Goal: Browse casually

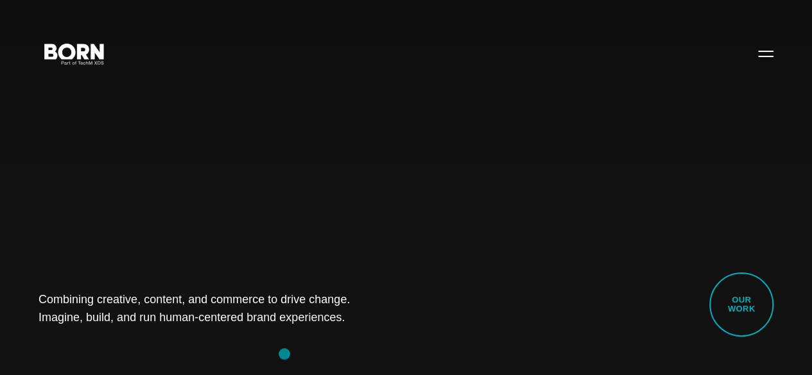
drag, startPoint x: 9, startPoint y: 286, endPoint x: 286, endPoint y: 354, distance: 284.9
click at [286, 354] on div "Combining creative, content, and commerce to drive change. Imagine, build, and …" at bounding box center [406, 187] width 812 height 375
click at [196, 340] on div "Combining creative, content, and commerce to drive change. Imagine, build, and …" at bounding box center [406, 187] width 812 height 375
click at [117, 266] on div "Combining creative, content, and commerce to drive change. Imagine, build, and …" at bounding box center [406, 187] width 812 height 375
drag, startPoint x: 31, startPoint y: 275, endPoint x: 313, endPoint y: 327, distance: 286.4
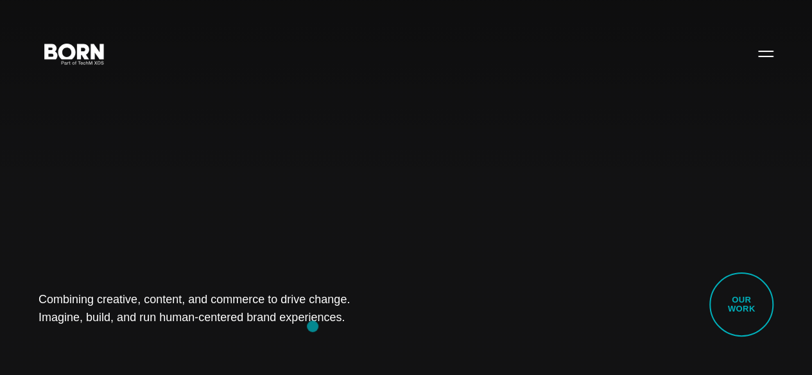
click at [313, 327] on div "Combining creative, content, and commerce to drive change. Imagine, build, and …" at bounding box center [406, 187] width 812 height 375
click at [185, 342] on div "Combining creative, content, and commerce to drive change. Imagine, build, and …" at bounding box center [406, 187] width 812 height 375
drag, startPoint x: 113, startPoint y: 295, endPoint x: 438, endPoint y: 351, distance: 330.3
click at [438, 351] on div "Combining creative, content, and commerce to drive change. Imagine, build, and …" at bounding box center [406, 187] width 812 height 375
click at [151, 346] on div "Combining creative, content, and commerce to drive change. Imagine, build, and …" at bounding box center [406, 187] width 812 height 375
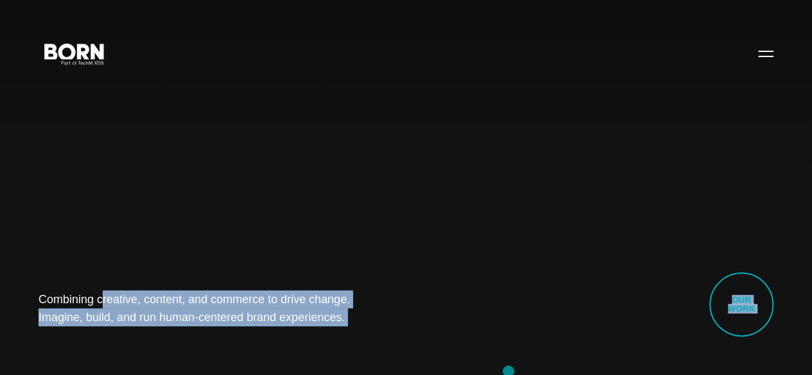
drag, startPoint x: 35, startPoint y: 275, endPoint x: 534, endPoint y: 379, distance: 509.3
click at [159, 349] on div "Combining creative, content, and commerce to drive change. Imagine, build, and …" at bounding box center [406, 187] width 812 height 375
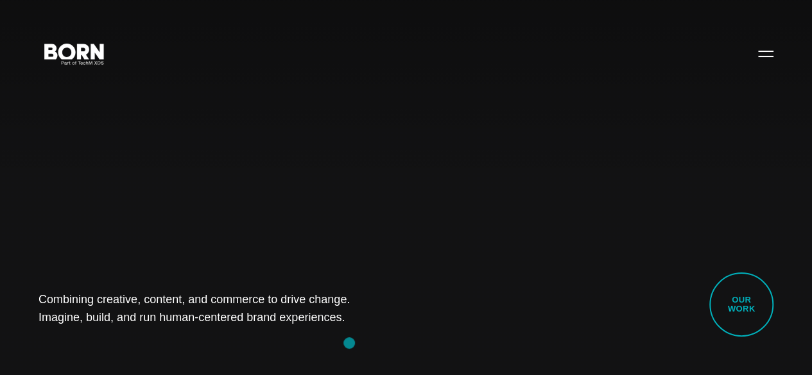
drag, startPoint x: 35, startPoint y: 285, endPoint x: 349, endPoint y: 343, distance: 319.9
click at [349, 343] on div "Combining creative, content, and commerce to drive change. Imagine, build, and …" at bounding box center [406, 187] width 812 height 375
click at [164, 327] on div "Combining creative, content, and commerce to drive change. Imagine, build, and …" at bounding box center [406, 187] width 812 height 375
drag, startPoint x: 49, startPoint y: 283, endPoint x: 509, endPoint y: 314, distance: 460.6
click at [509, 314] on div "Combining creative, content, and commerce to drive change. Imagine, build, and …" at bounding box center [406, 187] width 812 height 375
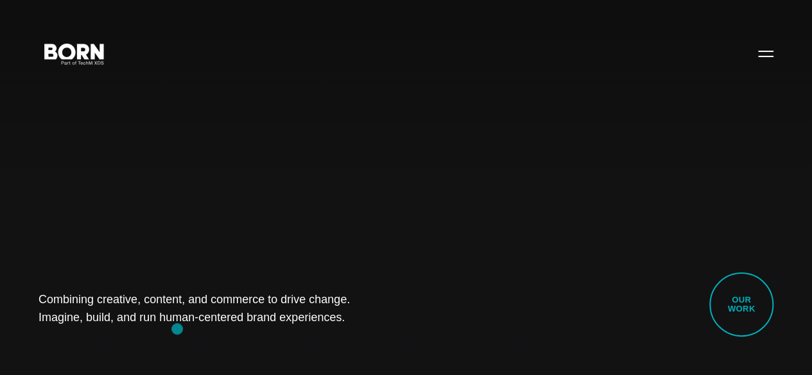
click at [177, 329] on div "Combining creative, content, and commerce to drive change. Imagine, build, and …" at bounding box center [406, 187] width 812 height 375
drag, startPoint x: 37, startPoint y: 280, endPoint x: 472, endPoint y: 333, distance: 438.4
click at [472, 333] on div "Combining creative, content, and commerce to drive change. Imagine, build, and …" at bounding box center [406, 187] width 812 height 375
click at [141, 328] on div "Combining creative, content, and commerce to drive change. Imagine, build, and …" at bounding box center [406, 187] width 812 height 375
drag, startPoint x: 39, startPoint y: 286, endPoint x: 327, endPoint y: 342, distance: 294.3
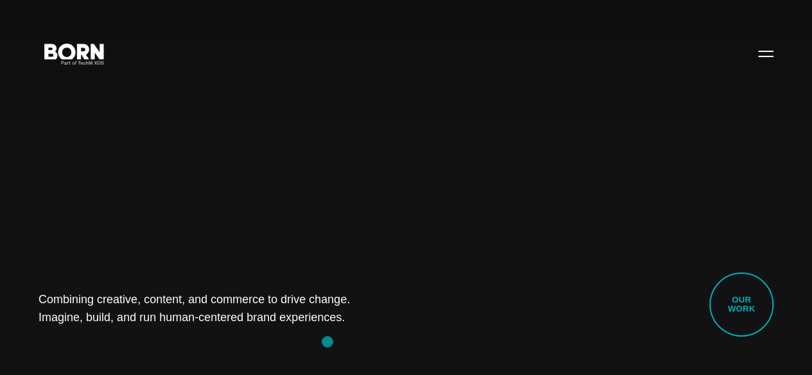
click at [327, 342] on div "Combining creative, content, and commerce to drive change. Imagine, build, and …" at bounding box center [406, 187] width 812 height 375
click at [155, 347] on div "Combining creative, content, and commerce to drive change. Imagine, build, and …" at bounding box center [406, 187] width 812 height 375
drag, startPoint x: 46, startPoint y: 293, endPoint x: 338, endPoint y: 373, distance: 302.3
click at [338, 373] on div "Combining creative, content, and commerce to drive change. Imagine, build, and …" at bounding box center [406, 187] width 812 height 375
click at [173, 340] on div "Combining creative, content, and commerce to drive change. Imagine, build, and …" at bounding box center [406, 187] width 812 height 375
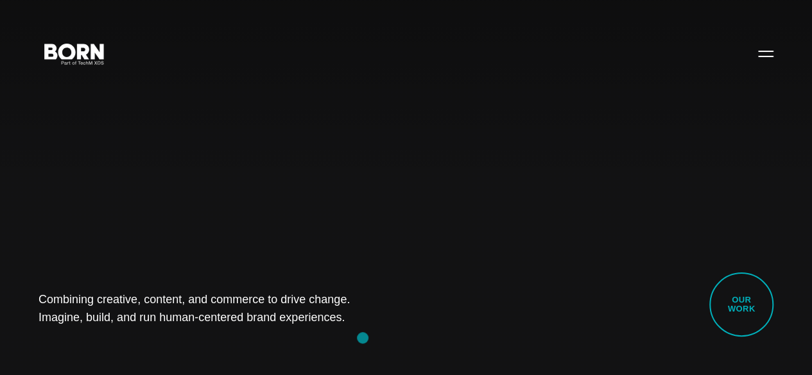
drag, startPoint x: 49, startPoint y: 292, endPoint x: 363, endPoint y: 338, distance: 317.9
click at [363, 338] on div "Combining creative, content, and commerce to drive change. Imagine, build, and …" at bounding box center [406, 187] width 812 height 375
click at [142, 331] on div "Combining creative, content, and commerce to drive change. Imagine, build, and …" at bounding box center [406, 187] width 812 height 375
drag, startPoint x: 34, startPoint y: 286, endPoint x: 369, endPoint y: 319, distance: 336.7
click at [369, 319] on div "Combining creative, content, and commerce to drive change. Imagine, build, and …" at bounding box center [406, 187] width 812 height 375
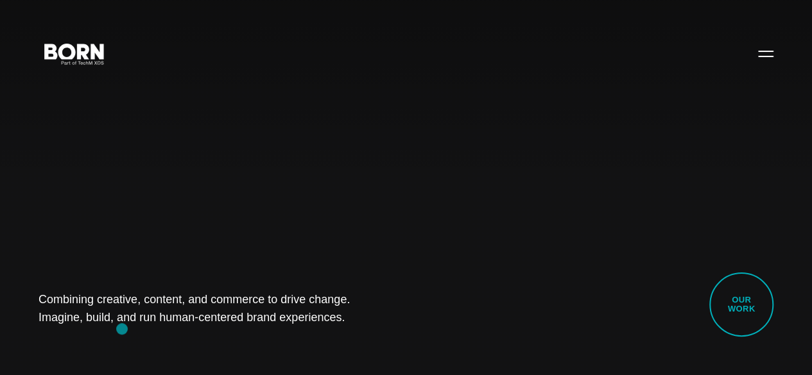
click at [122, 329] on div "Combining creative, content, and commerce to drive change. Imagine, build, and …" at bounding box center [406, 187] width 812 height 375
drag, startPoint x: 10, startPoint y: 273, endPoint x: 353, endPoint y: 340, distance: 349.2
click at [353, 340] on div "Combining creative, content, and commerce to drive change. Imagine, build, and …" at bounding box center [406, 187] width 812 height 375
click at [155, 325] on div "Combining creative, content, and commerce to drive change. Imagine, build, and …" at bounding box center [406, 187] width 812 height 375
drag, startPoint x: 28, startPoint y: 281, endPoint x: 356, endPoint y: 344, distance: 334.0
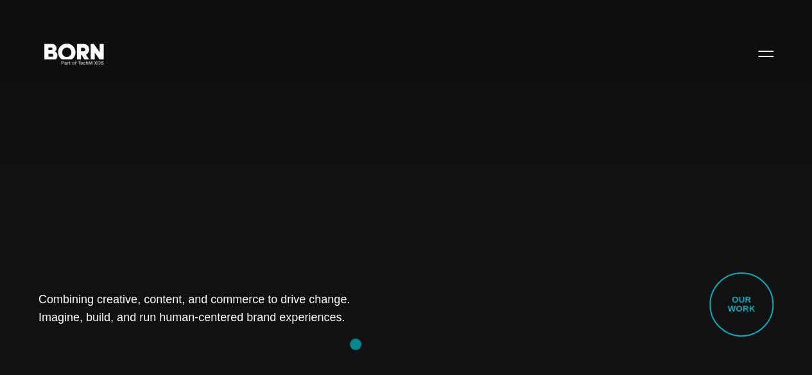
click at [356, 344] on div "Combining creative, content, and commerce to drive change. Imagine, build, and …" at bounding box center [406, 187] width 812 height 375
click at [153, 345] on div "Combining creative, content, and commerce to drive change. Imagine, build, and …" at bounding box center [406, 187] width 812 height 375
drag, startPoint x: 21, startPoint y: 286, endPoint x: 286, endPoint y: 329, distance: 268.0
click at [286, 329] on div "Combining creative, content, and commerce to drive change. Imagine, build, and …" at bounding box center [406, 187] width 812 height 375
click at [217, 333] on div "Combining creative, content, and commerce to drive change. Imagine, build, and …" at bounding box center [406, 187] width 812 height 375
